Goal: Navigation & Orientation: Find specific page/section

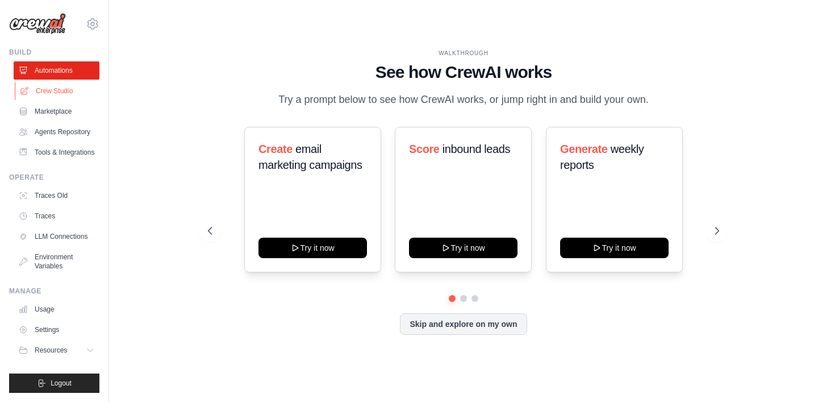
click at [57, 91] on link "Crew Studio" at bounding box center [58, 91] width 86 height 18
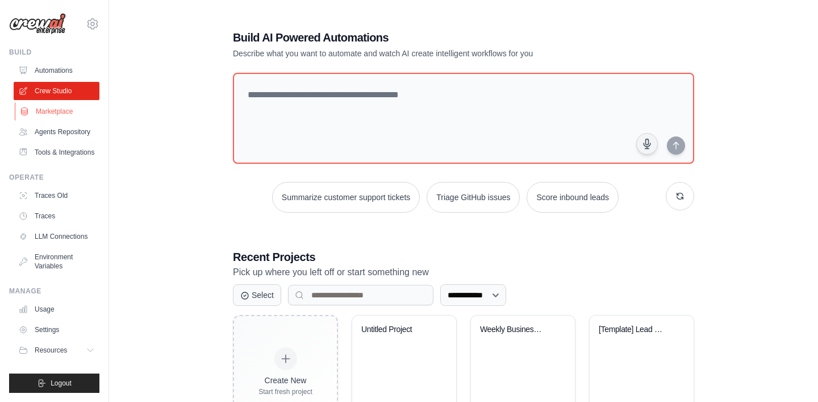
click at [56, 113] on link "Marketplace" at bounding box center [58, 111] width 86 height 18
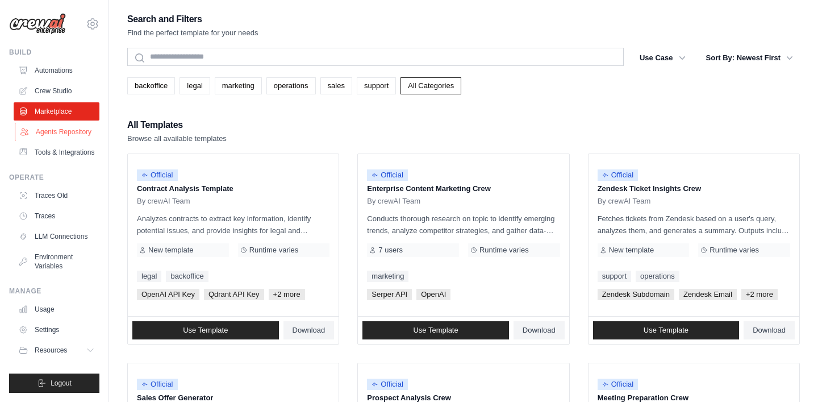
click at [57, 135] on link "Agents Repository" at bounding box center [58, 132] width 86 height 18
